Goal: Task Accomplishment & Management: Manage account settings

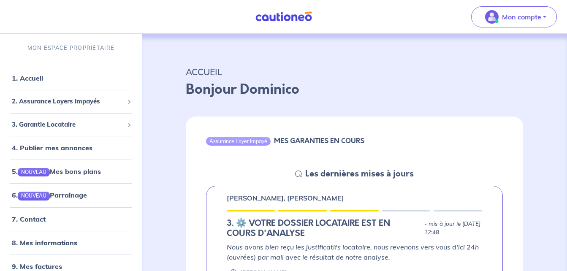
scroll to position [17, 0]
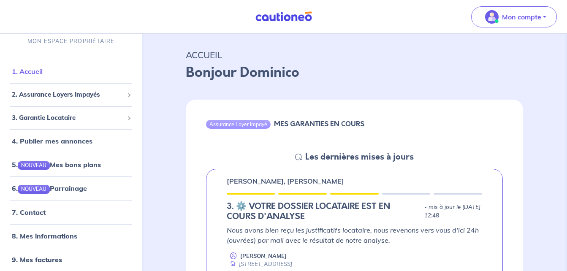
click at [43, 75] on link "1. Accueil" at bounding box center [27, 71] width 31 height 8
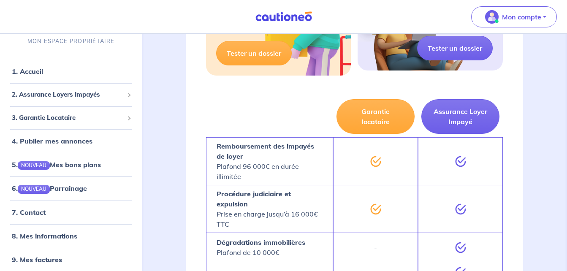
scroll to position [529, 0]
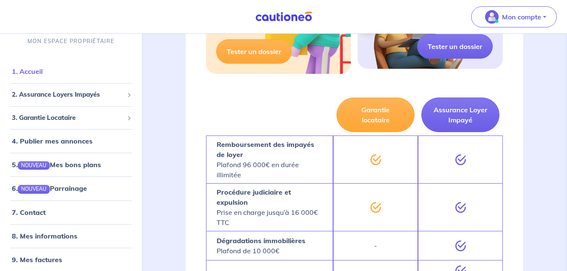
click at [36, 73] on link "1. Accueil" at bounding box center [27, 71] width 31 height 8
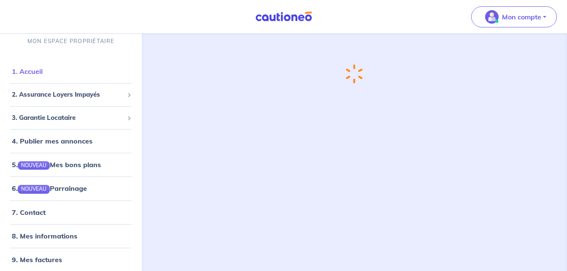
scroll to position [0, 0]
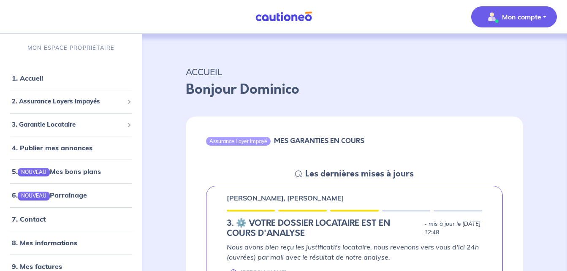
click at [529, 20] on p "Mon compte" at bounding box center [521, 17] width 39 height 10
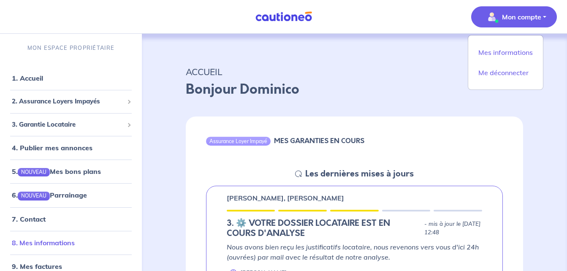
click at [70, 240] on link "8. Mes informations" at bounding box center [43, 243] width 63 height 8
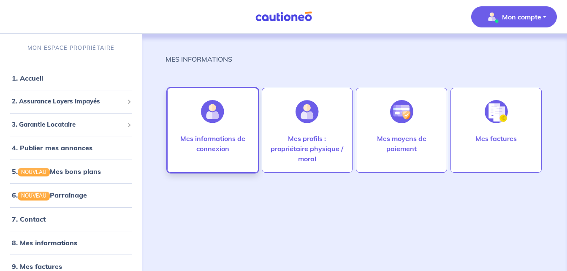
click at [217, 107] on img at bounding box center [212, 111] width 23 height 23
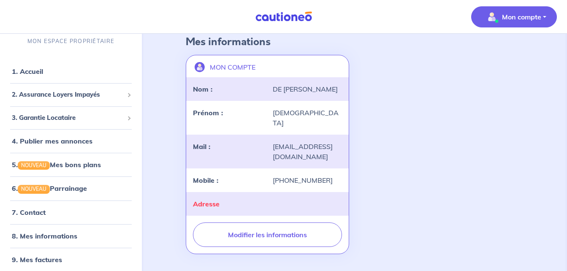
scroll to position [62, 0]
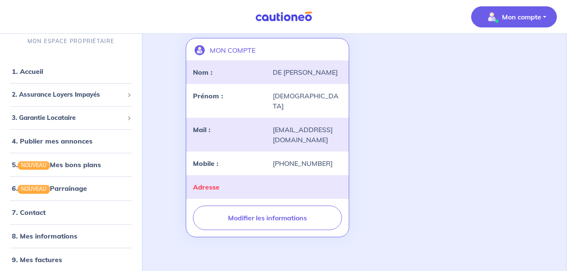
click at [516, 15] on p "Mon compte" at bounding box center [521, 17] width 39 height 10
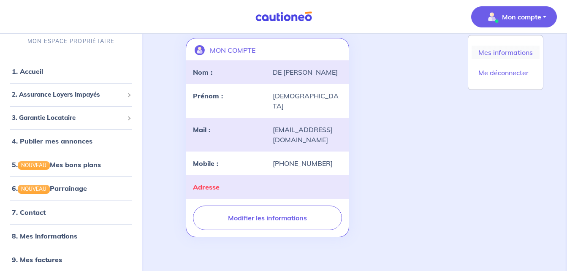
click at [504, 50] on link "Mes informations" at bounding box center [506, 53] width 68 height 14
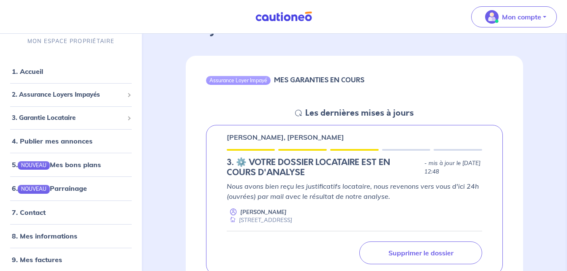
scroll to position [62, 0]
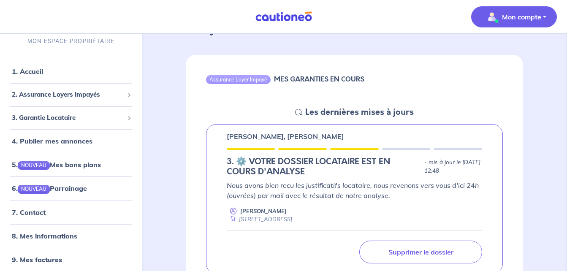
click at [541, 15] on button "Mon compte" at bounding box center [514, 16] width 86 height 21
